Goal: Task Accomplishment & Management: Use online tool/utility

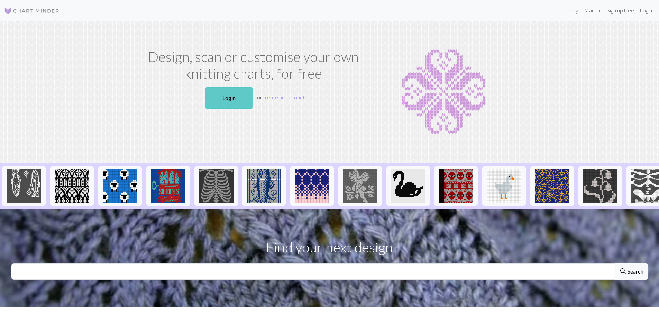
click at [228, 103] on link "Login" at bounding box center [229, 97] width 48 height 21
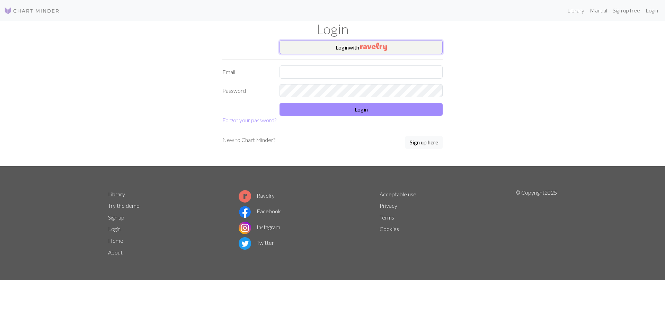
click at [335, 45] on button "Login with" at bounding box center [360, 47] width 163 height 14
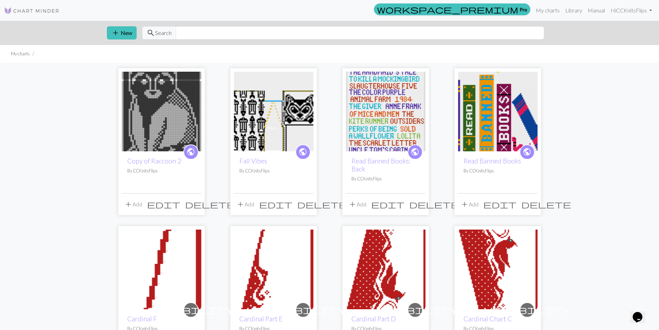
click at [272, 88] on img at bounding box center [274, 112] width 80 height 80
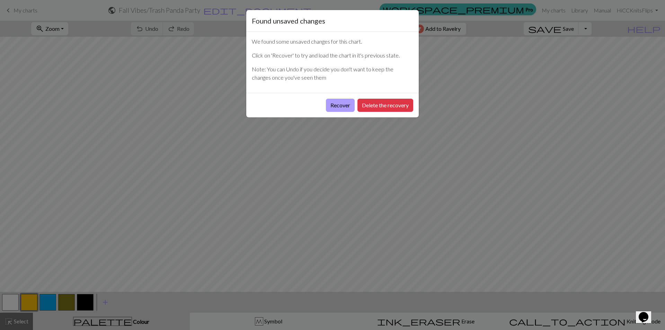
click at [333, 104] on button "Recover" at bounding box center [340, 105] width 29 height 13
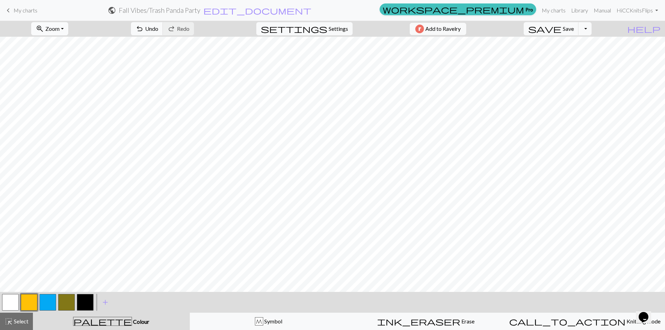
click at [60, 29] on span "Zoom" at bounding box center [52, 28] width 14 height 7
click at [55, 82] on button "50%" at bounding box center [58, 83] width 55 height 11
click at [88, 300] on button "button" at bounding box center [85, 302] width 17 height 17
click at [13, 300] on button "button" at bounding box center [10, 302] width 17 height 17
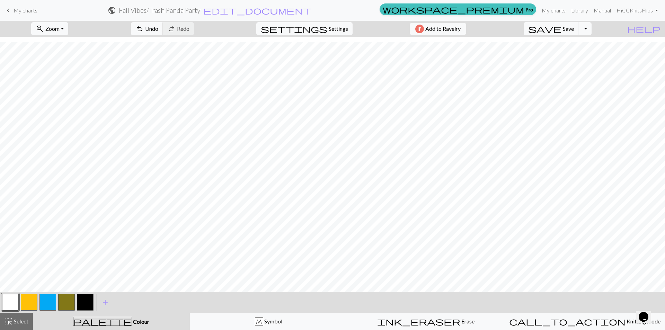
click at [11, 300] on button "button" at bounding box center [10, 302] width 17 height 17
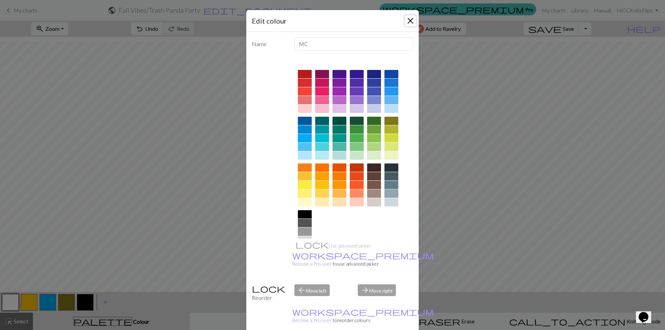
click at [405, 15] on button "Close" at bounding box center [410, 20] width 11 height 11
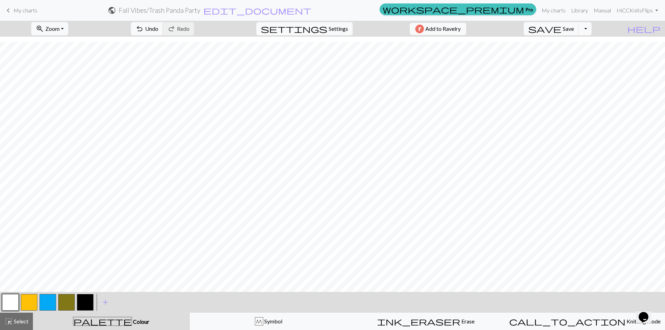
click at [89, 304] on button "button" at bounding box center [85, 302] width 17 height 17
click at [10, 299] on button "button" at bounding box center [10, 302] width 17 height 17
click at [91, 306] on button "button" at bounding box center [85, 302] width 17 height 17
click at [13, 302] on button "button" at bounding box center [10, 302] width 17 height 17
click at [87, 300] on button "button" at bounding box center [85, 302] width 17 height 17
